Goal: Navigation & Orientation: Find specific page/section

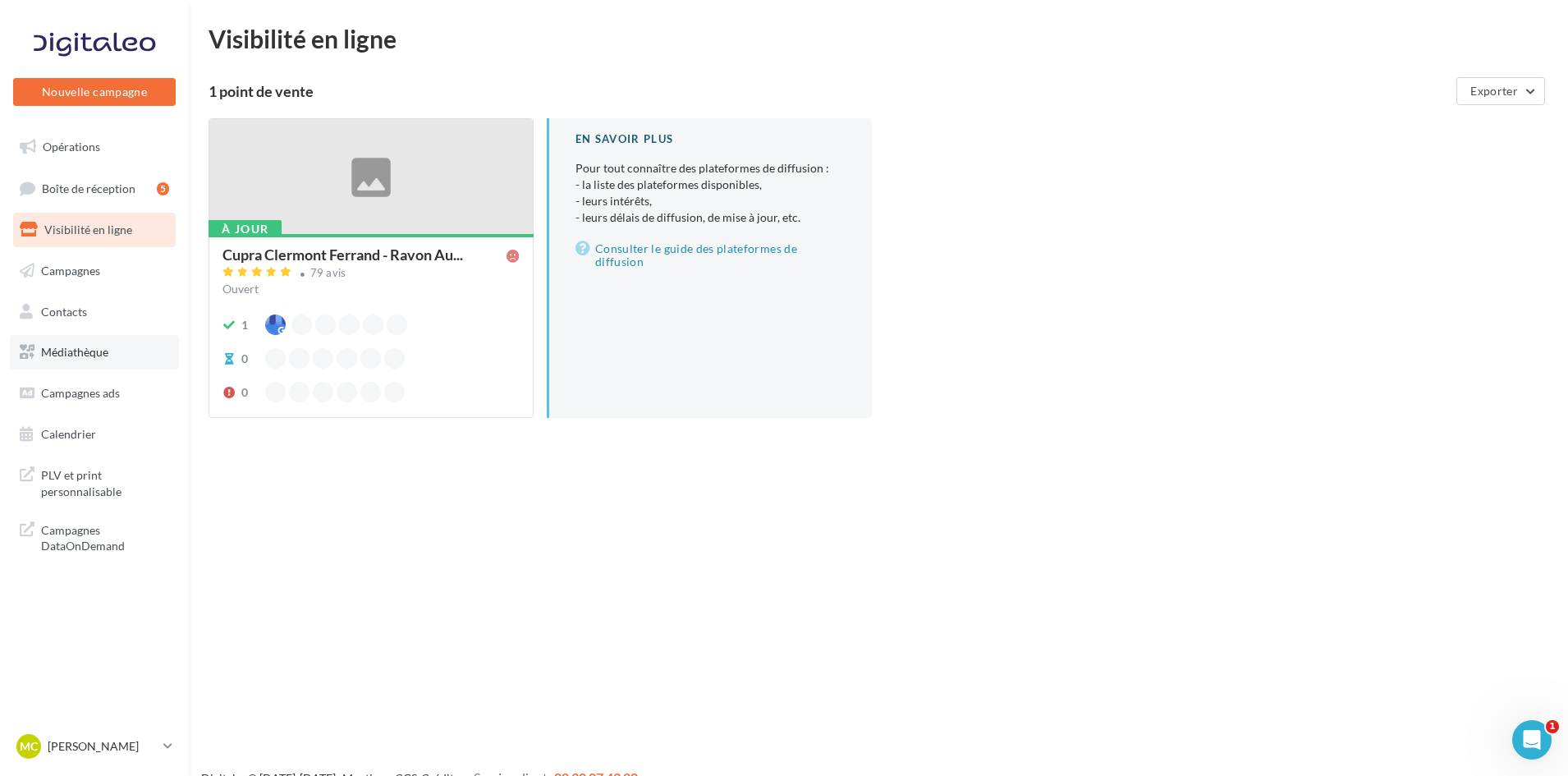
click at [129, 342] on link "Médiathèque" at bounding box center [95, 352] width 169 height 35
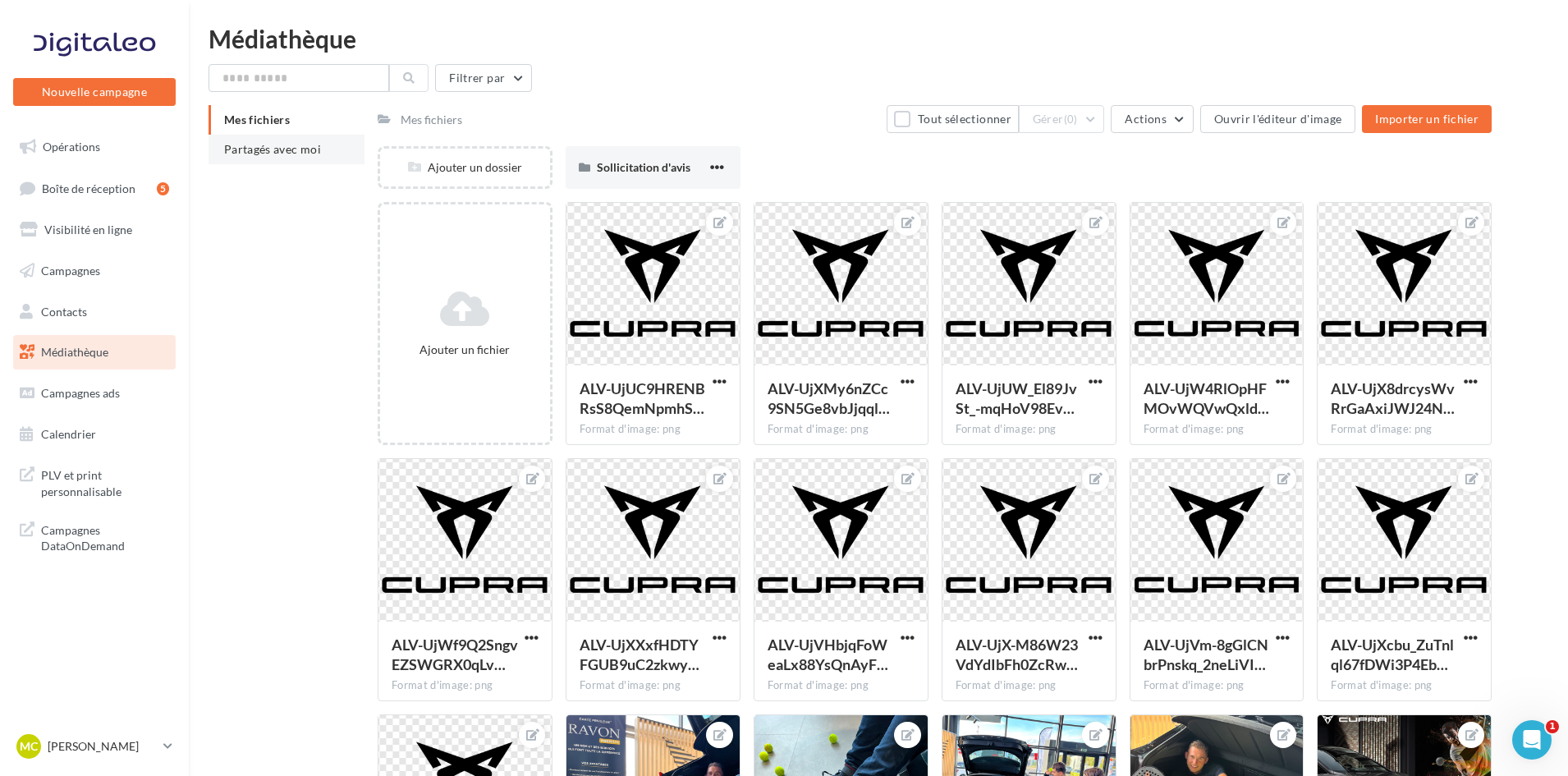
click at [281, 150] on span "Partagés avec moi" at bounding box center [272, 149] width 97 height 14
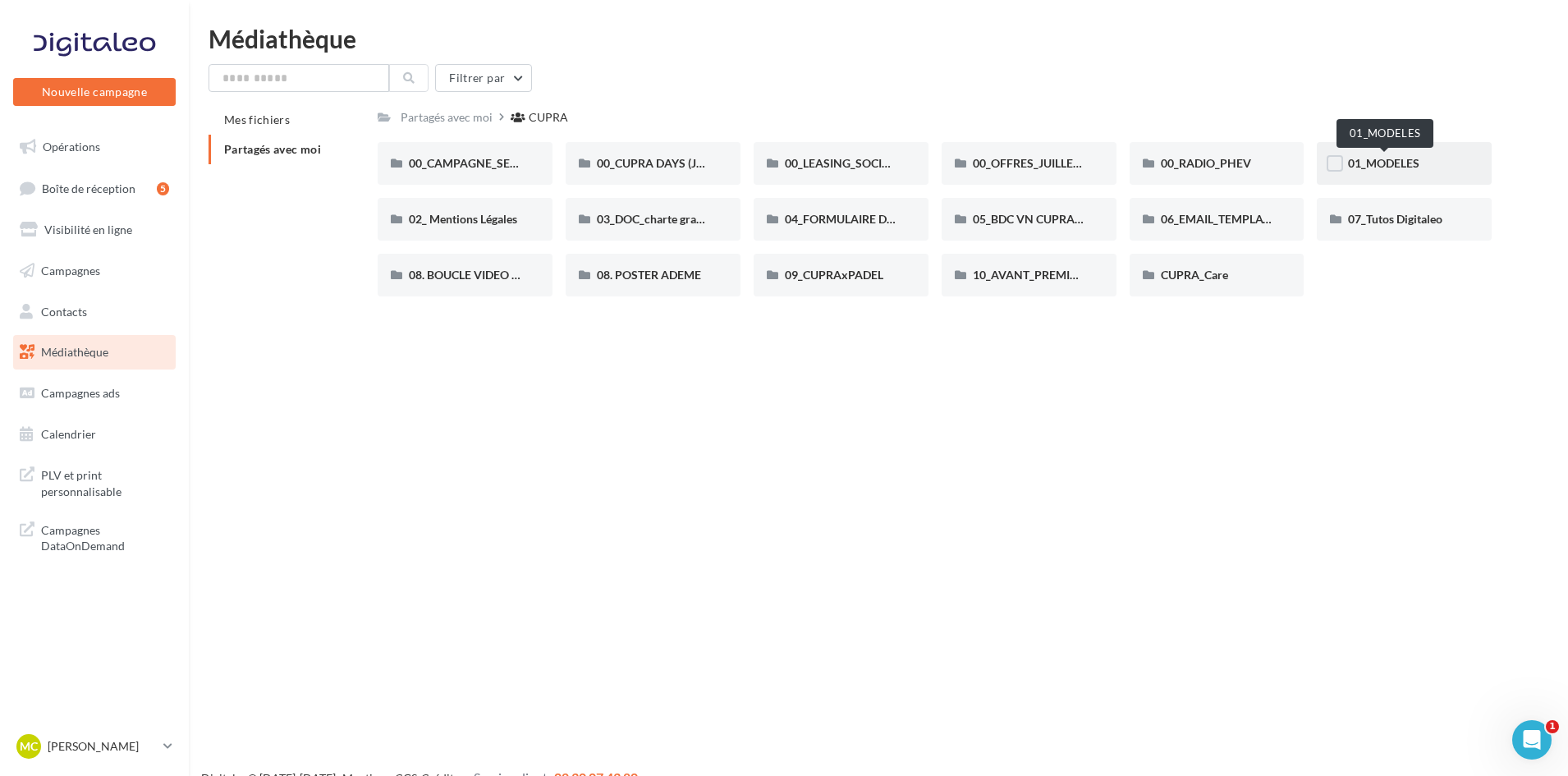
click at [1404, 159] on span "01_MODELES" at bounding box center [1384, 163] width 71 height 14
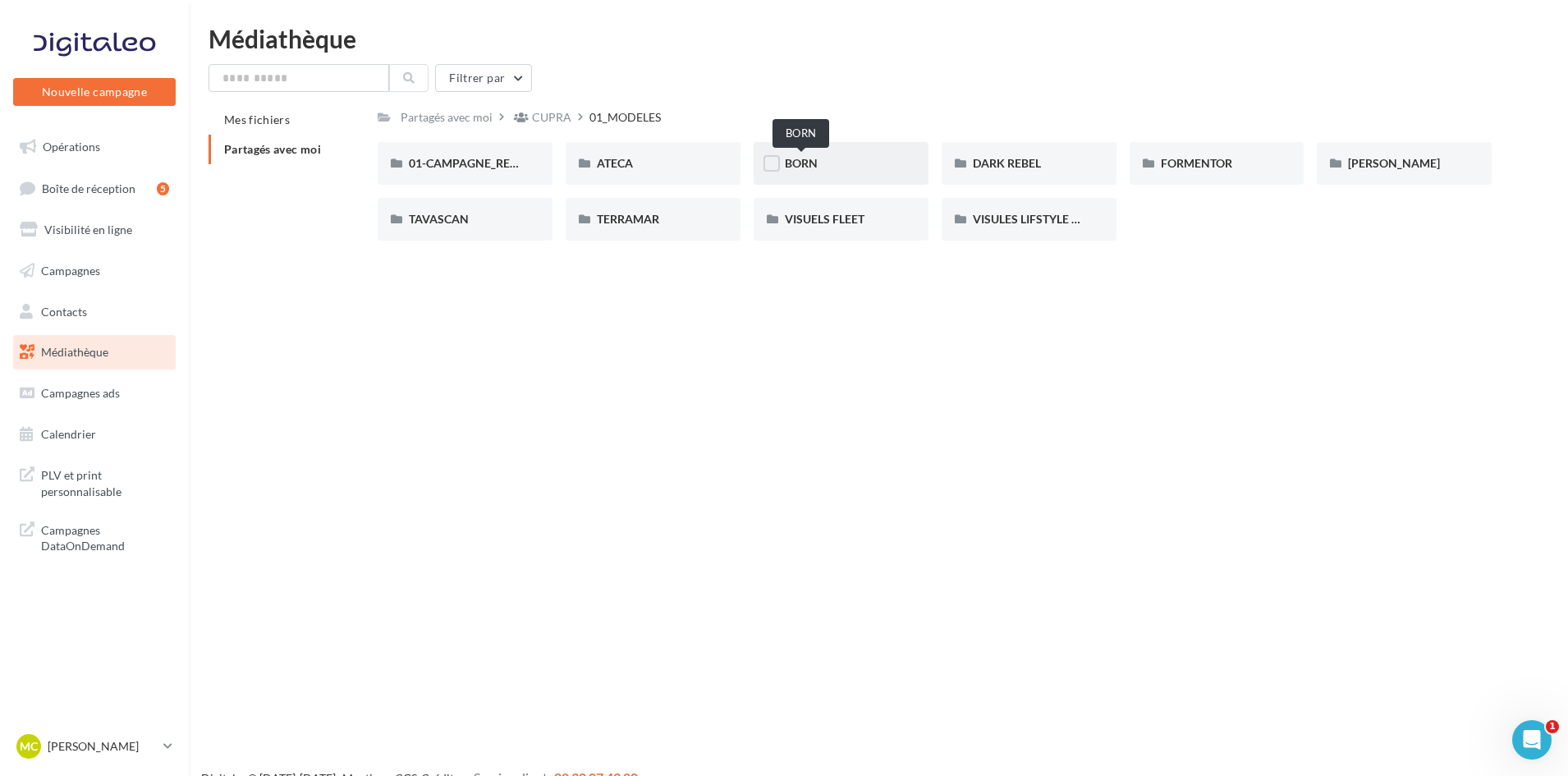
click at [815, 170] on span "BORN" at bounding box center [801, 163] width 33 height 14
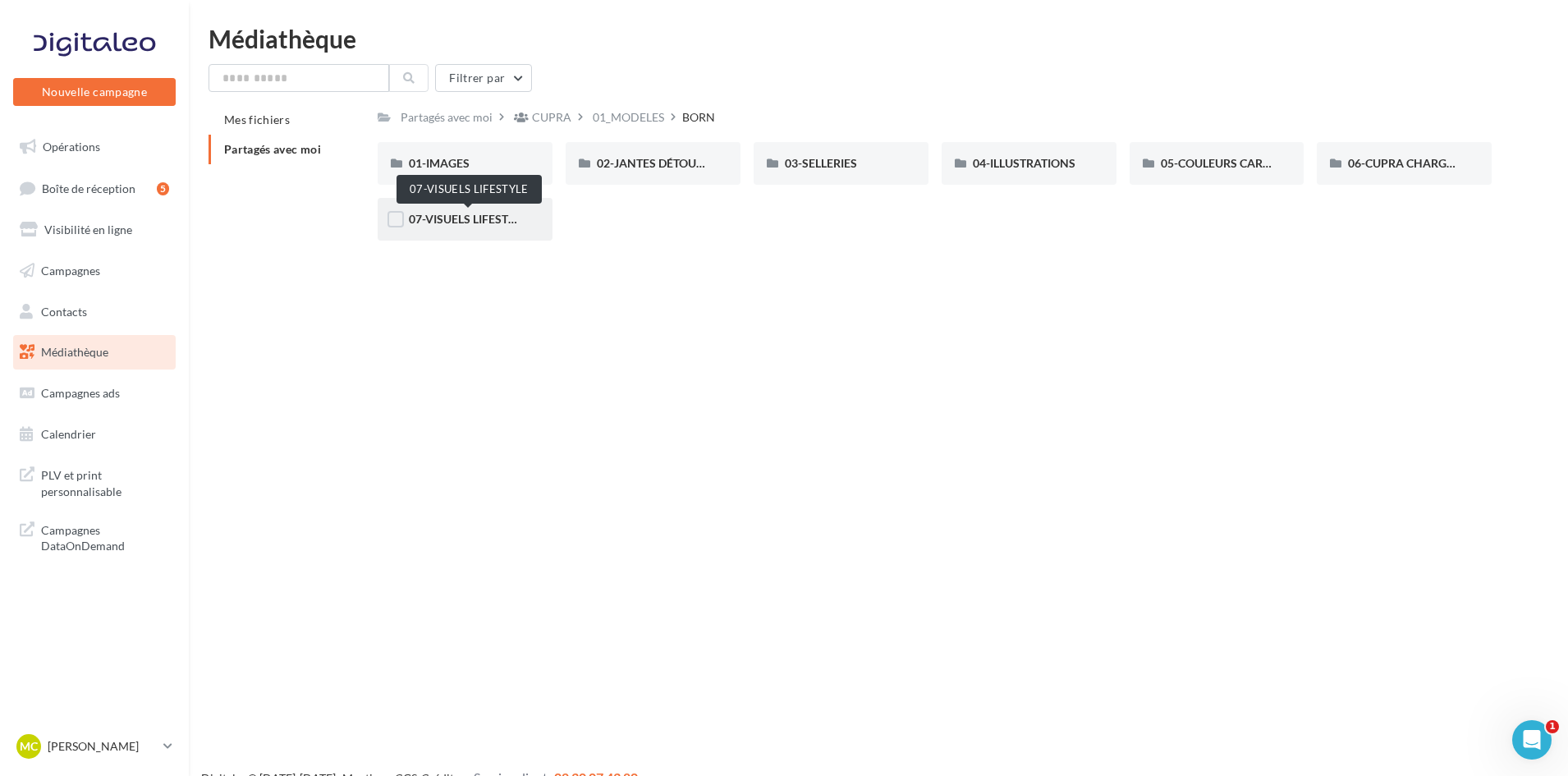
click at [486, 219] on span "07-VISUELS LIFESTYLE" at bounding box center [467, 218] width 119 height 14
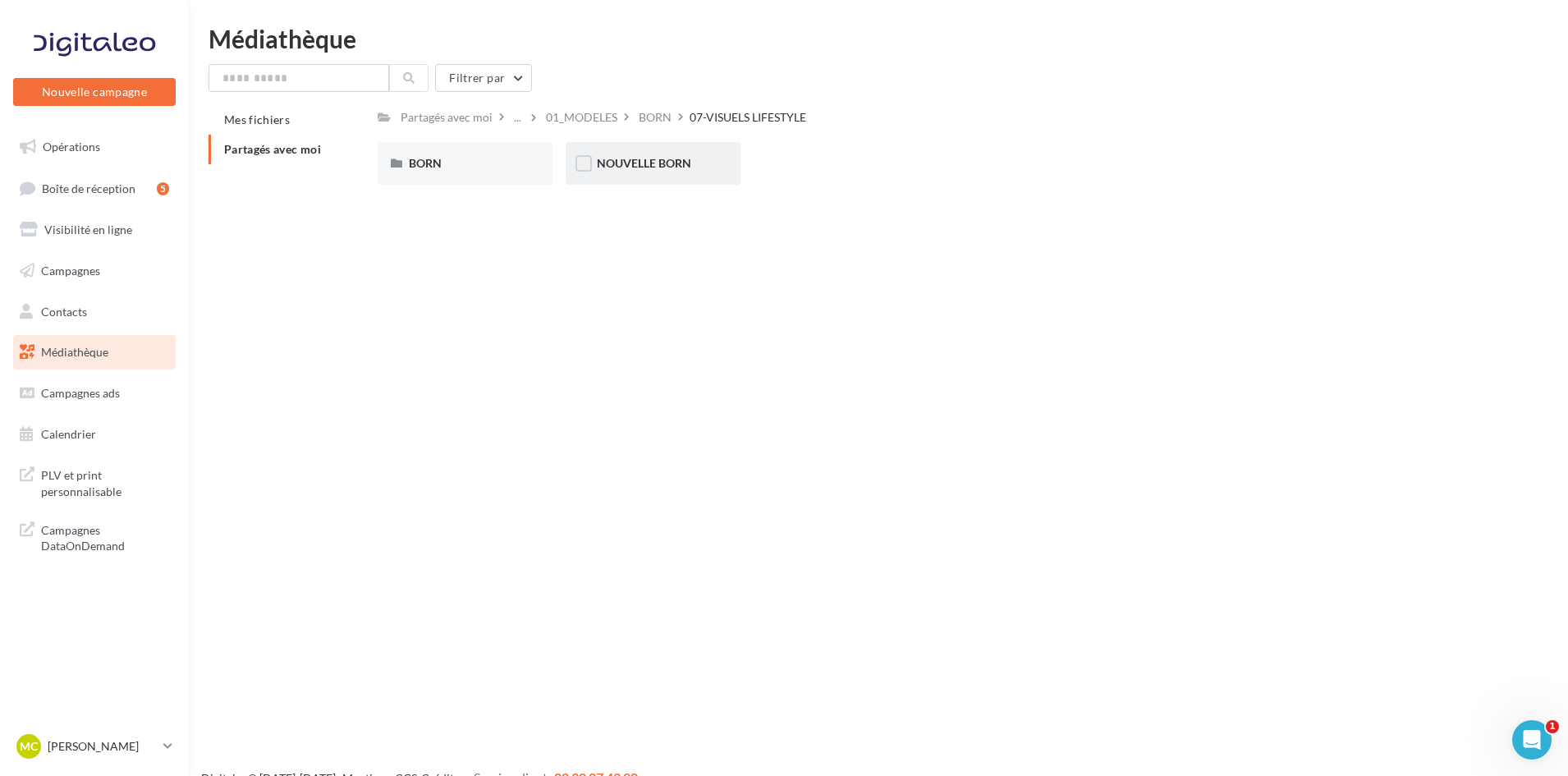
click at [654, 172] on div "NOUVELLE BORN" at bounding box center [652, 163] width 112 height 17
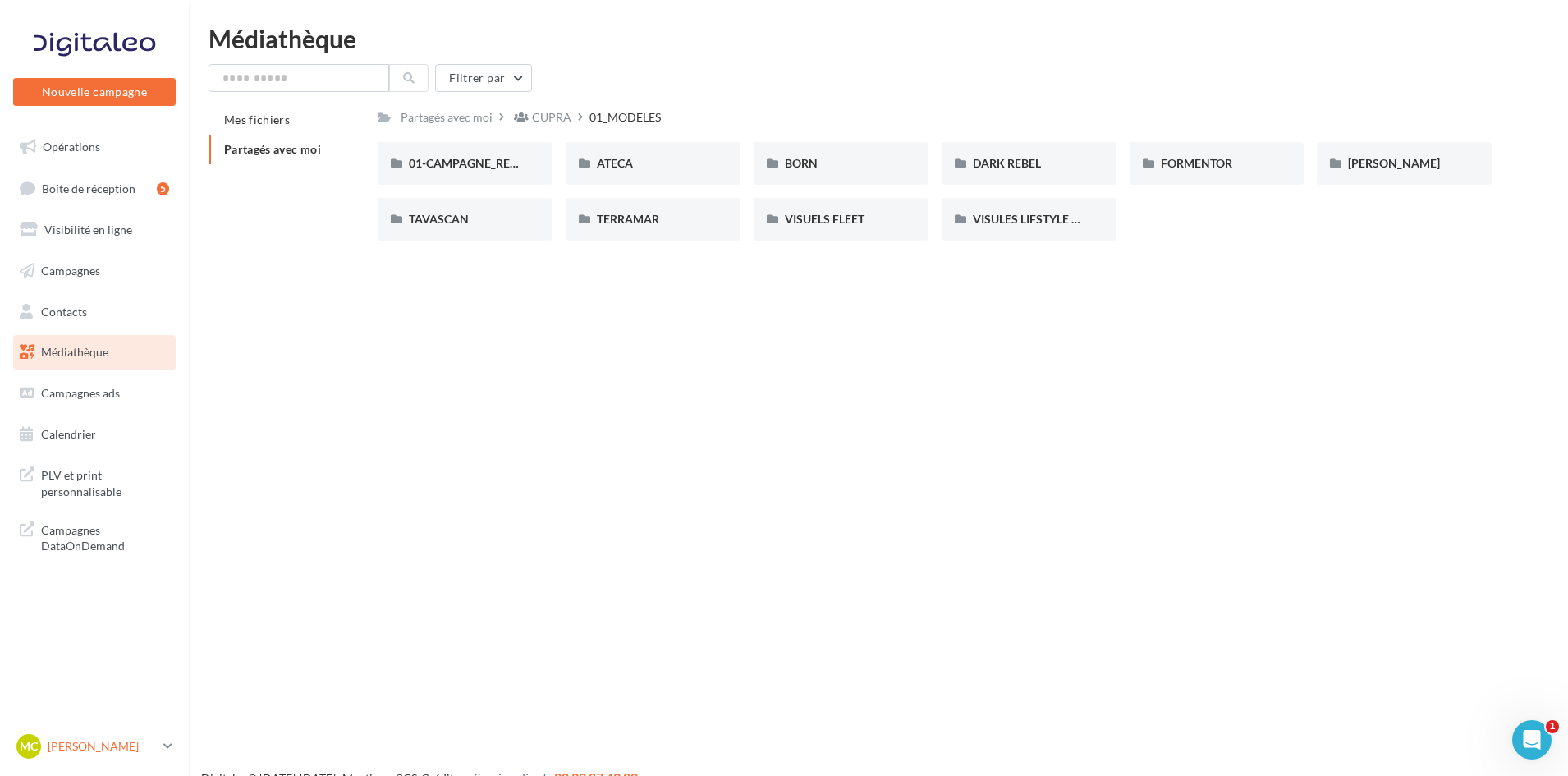
click at [133, 750] on p "[PERSON_NAME]" at bounding box center [102, 746] width 110 height 17
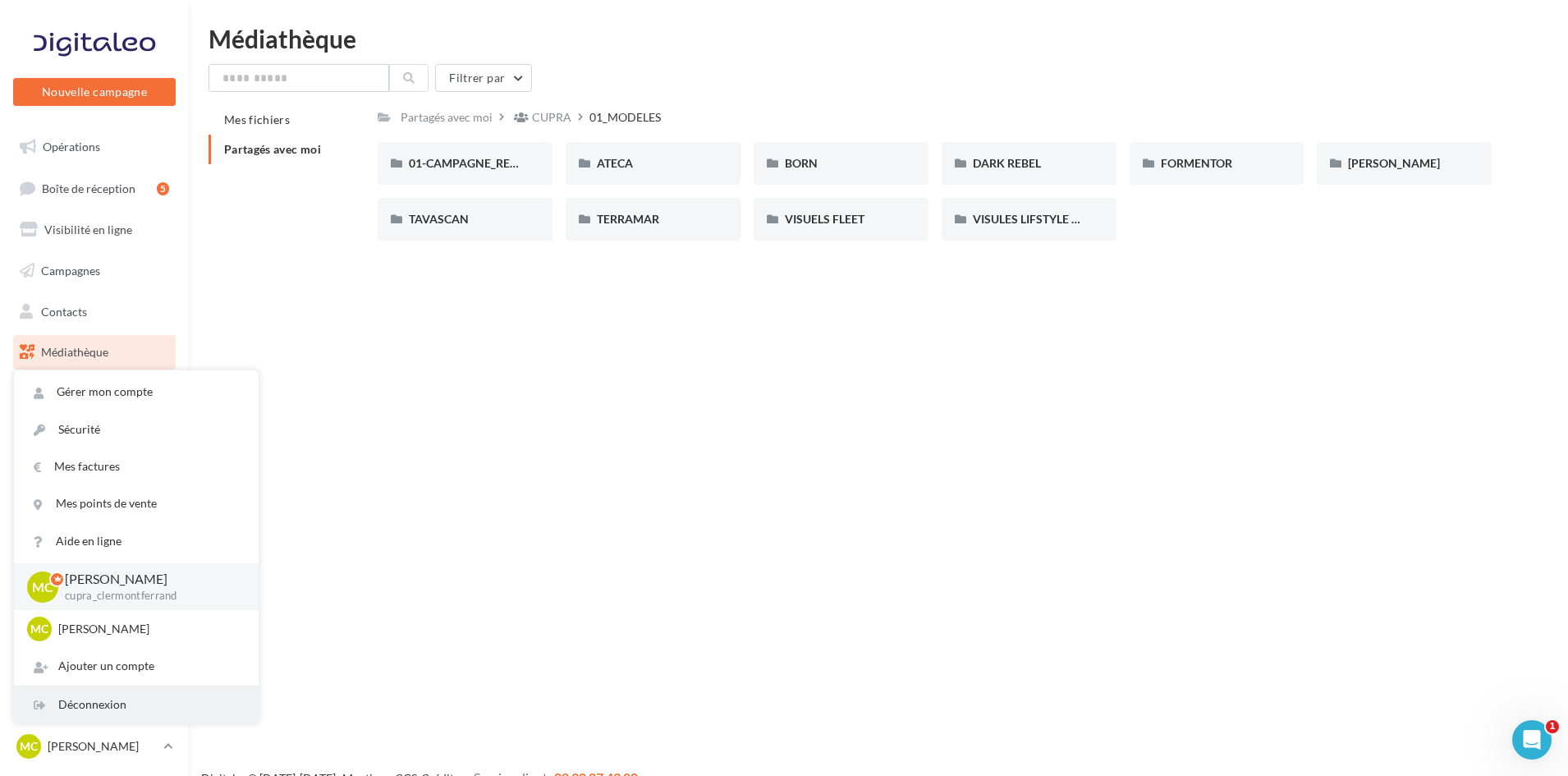
click at [128, 714] on div "Déconnexion" at bounding box center [136, 705] width 245 height 37
